Goal: Ask a question: Seek information or help from site administrators or community

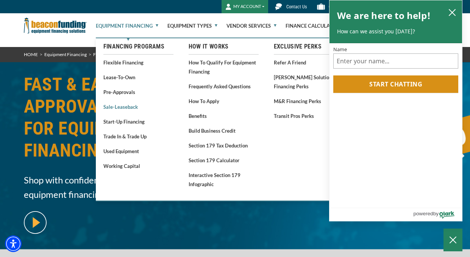
click at [128, 109] on link "Sale-Leaseback" at bounding box center [138, 106] width 70 height 9
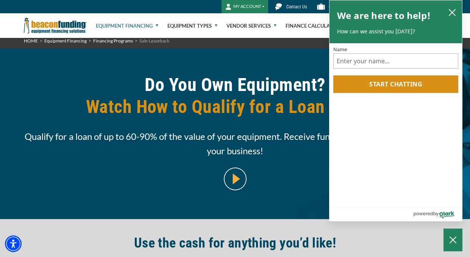
scroll to position [16, 0]
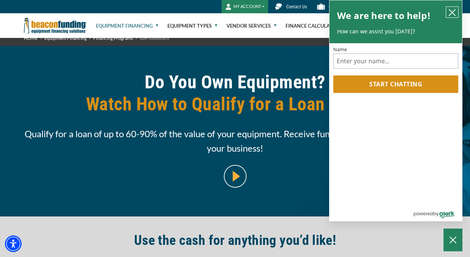
click at [455, 14] on icon "close chatbox" at bounding box center [452, 13] width 8 height 8
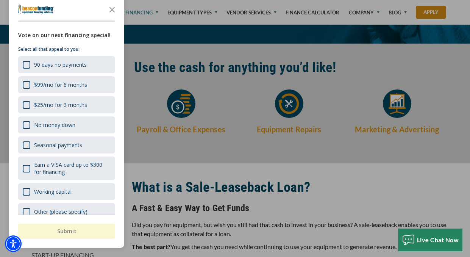
scroll to position [189, 0]
click at [113, 9] on icon "Close the survey" at bounding box center [111, 9] width 15 height 15
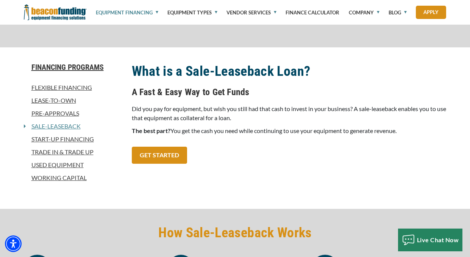
scroll to position [305, 0]
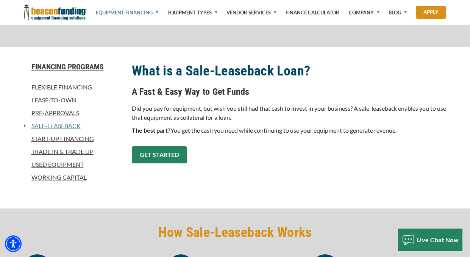
click at [156, 156] on link "GET STARTED" at bounding box center [159, 154] width 55 height 17
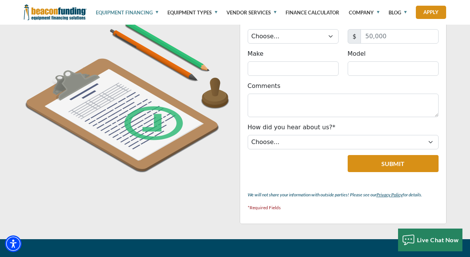
scroll to position [788, 0]
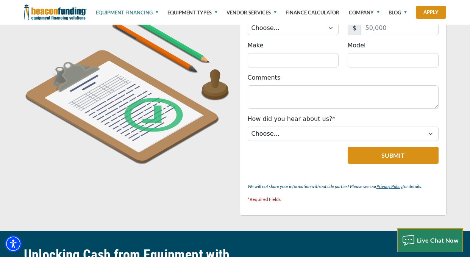
click at [428, 239] on span "Live Chat Now" at bounding box center [438, 239] width 42 height 7
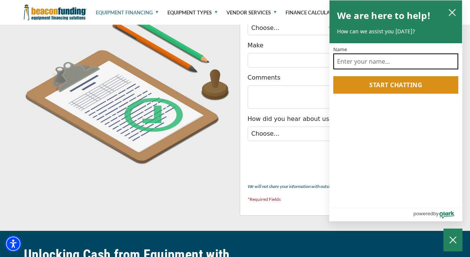
click at [380, 62] on input "Name" at bounding box center [395, 61] width 125 height 16
type input "Mercedes S Little"
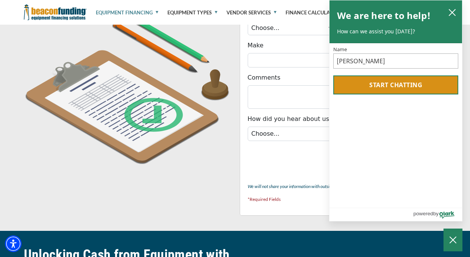
click at [395, 87] on button "Start chatting" at bounding box center [395, 84] width 125 height 19
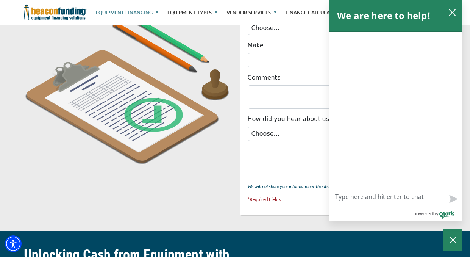
click at [395, 193] on textarea "Live Chat Now" at bounding box center [395, 198] width 132 height 20
type textarea "I"
type textarea "I w"
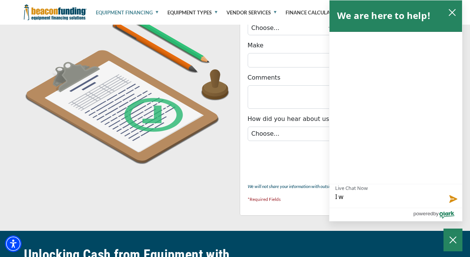
type textarea "I wo"
type textarea "I wou"
type textarea "I woul"
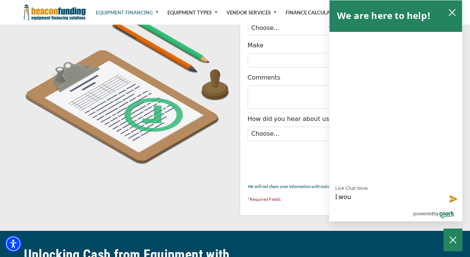
type textarea "I woul"
type textarea "I would"
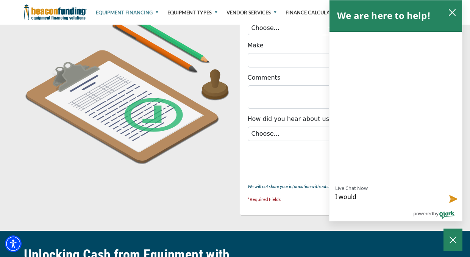
type textarea "I would l"
type textarea "I would li"
type textarea "I would lik"
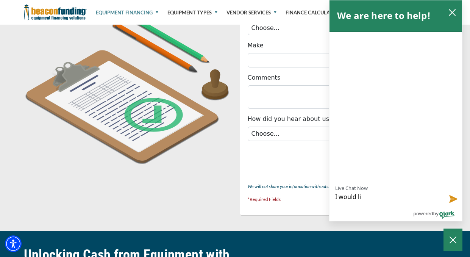
type textarea "I would lik"
type textarea "I would like"
type textarea "I would like t"
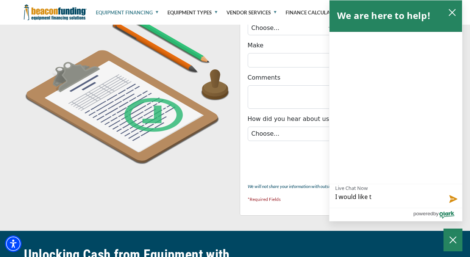
type textarea "I would like to"
type textarea "I would like to sp"
type textarea "I would like to spe"
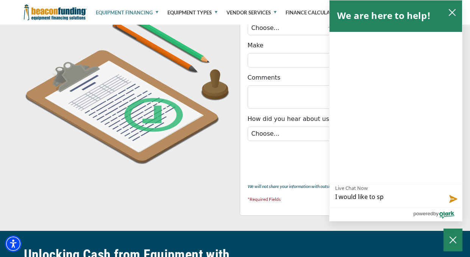
type textarea "I would like to spe"
type textarea "I would like to spea"
type textarea "I would like to speak"
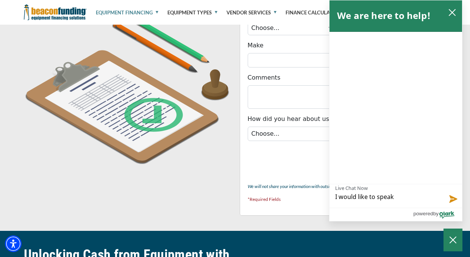
type textarea "I would like to speak"
type textarea "I would like to speak w"
type textarea "I would like to speak wi"
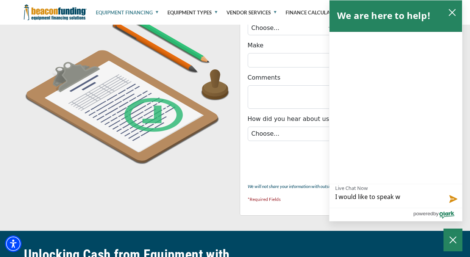
type textarea "I would like to speak wi"
type textarea "I would like to speak wit"
type textarea "I would like to speak with"
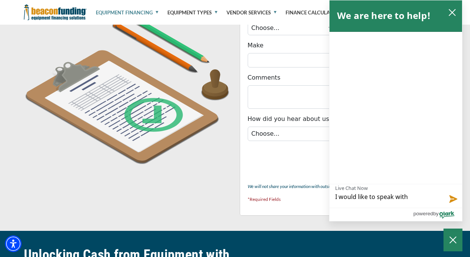
type textarea "I would like to speak withg"
type textarea "I would like to speak withg s"
type textarea "I would like to speak withg so"
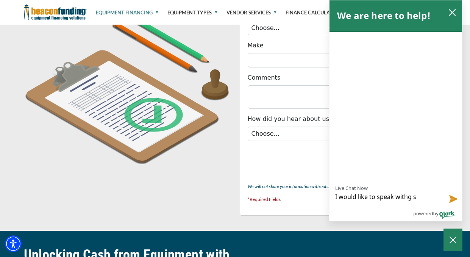
type textarea "I would like to speak withg so"
type textarea "I would like to speak withg som"
type textarea "I would like to speak withg so"
type textarea "I would like to speak withg s"
type textarea "I would like to speak withg"
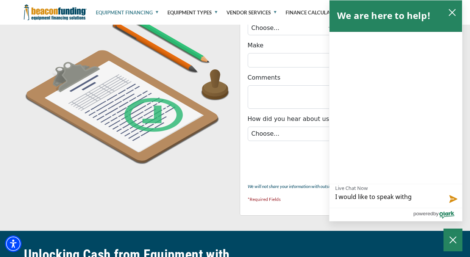
type textarea "I would like to speak with"
type textarea "I would like to speak with a"
type textarea "I would like to speak with a r"
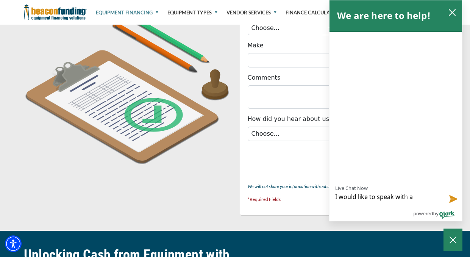
type textarea "I would like to speak with a r"
type textarea "I would like to speak with a re"
type textarea "I would like to speak with a rep"
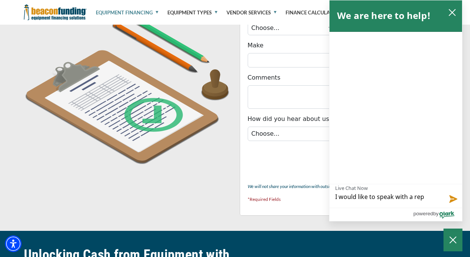
type textarea "I would like to speak with a rep"
type textarea "I would like to speak with a rep a"
type textarea "I would like to speak with a rep ab"
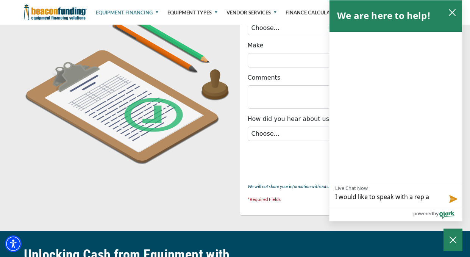
type textarea "I would like to speak with a rep ab"
type textarea "I would like to speak with a rep abo"
type textarea "I would like to speak with a rep abou"
type textarea "I would like to speak with a rep about"
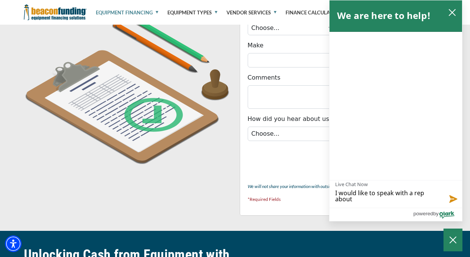
type textarea "I would like to speak with a rep about"
type textarea "I would like to speak with a rep about lea"
type textarea "I would like to speak with a rep about lease"
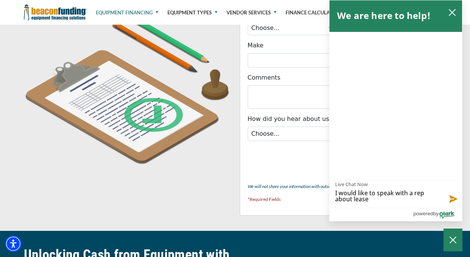
type textarea "I would like to speak with a rep about leaseb"
type textarea "I would like to speak with a rep about leaseba"
type textarea "I would like to speak with a rep about leasebac"
type textarea "I would like to speak with a rep about leaseback"
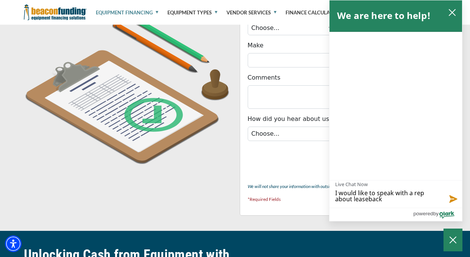
type textarea "I would like to speak with a rep about leaseback p"
type textarea "I would like to speak with a rep about leaseback pr"
type textarea "I would like to speak with a rep about leaseback pro"
type textarea "I would like to speak with a rep about leaseback prog"
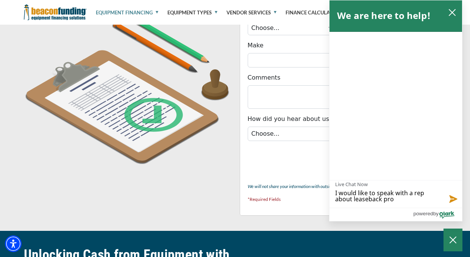
type textarea "I would like to speak with a rep about leaseback prog"
type textarea "I would like to speak with a rep about leaseback progr"
type textarea "I would like to speak with a rep about leaseback progra"
type textarea "I would like to speak with a rep about leaseback program"
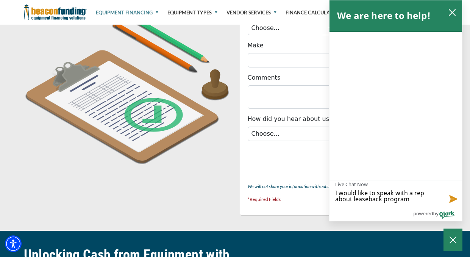
type textarea "I would like to speak with a rep about leaseback program"
type textarea "I would like to speak with a rep about leaseback program."
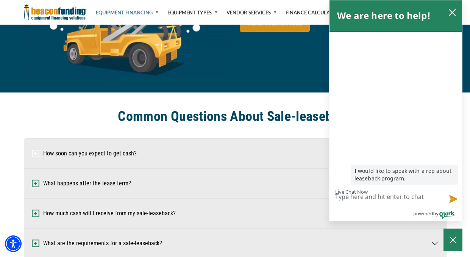
scroll to position [1444, 0]
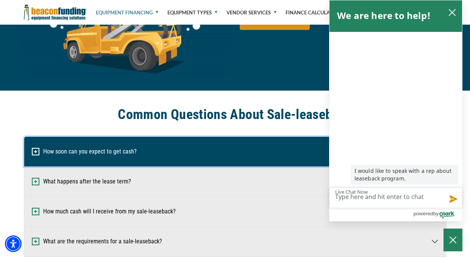
click at [287, 143] on button "How soon can you expect to get cash?" at bounding box center [235, 152] width 422 height 30
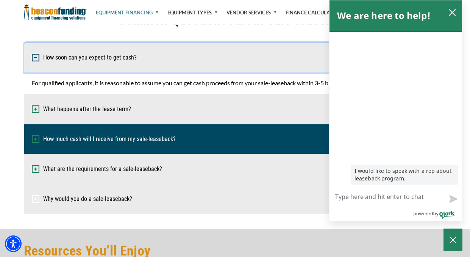
scroll to position [1541, 0]
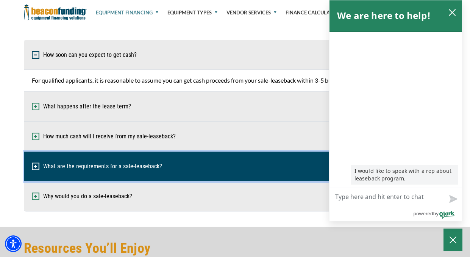
click at [268, 168] on button "What are the requirements for a sale-leaseback?" at bounding box center [235, 166] width 422 height 30
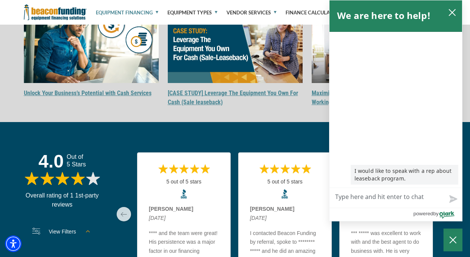
scroll to position [1820, 0]
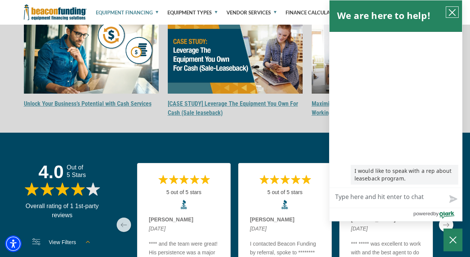
click at [453, 12] on icon "close chatbox" at bounding box center [452, 13] width 8 height 8
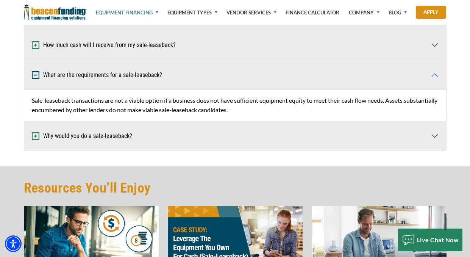
scroll to position [1631, 0]
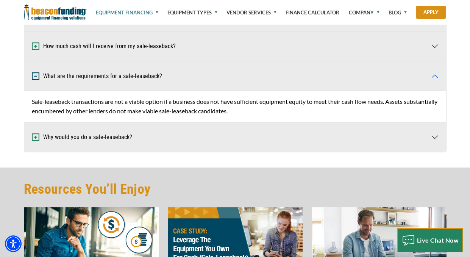
click at [418, 238] on span "Live Chat Now" at bounding box center [438, 239] width 42 height 7
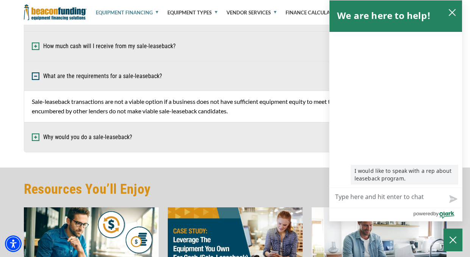
click at [298, 151] on div "Visualizer not found in the same Pane as this module. Please create or move Vis…" at bounding box center [235, 35] width 470 height 263
click at [299, 156] on div "Visualizer not found in the same Pane as this module. Please create or move Vis…" at bounding box center [235, 35] width 470 height 263
click at [453, 242] on icon "Close Chatbox" at bounding box center [453, 238] width 8 height 19
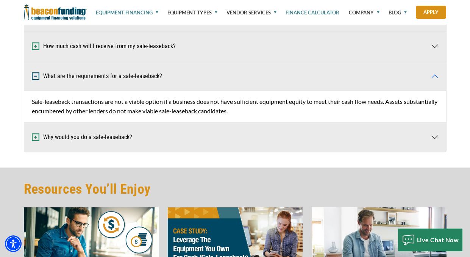
click at [315, 12] on link "Finance Calculator" at bounding box center [312, 12] width 54 height 25
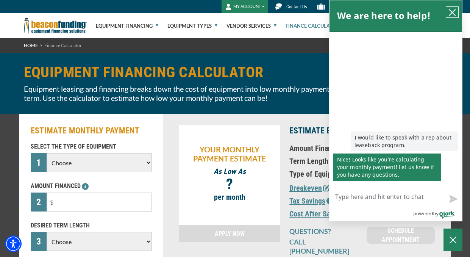
click at [453, 11] on icon "close chatbox" at bounding box center [452, 13] width 8 height 8
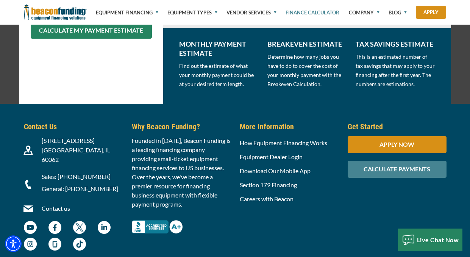
scroll to position [256, 0]
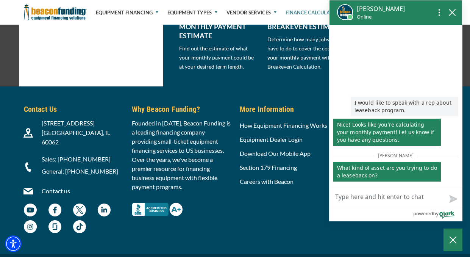
click at [388, 195] on textarea "Live Chat Now" at bounding box center [395, 198] width 132 height 20
click at [453, 13] on icon "close chatbox" at bounding box center [452, 12] width 6 height 6
